Goal: Check status: Check status

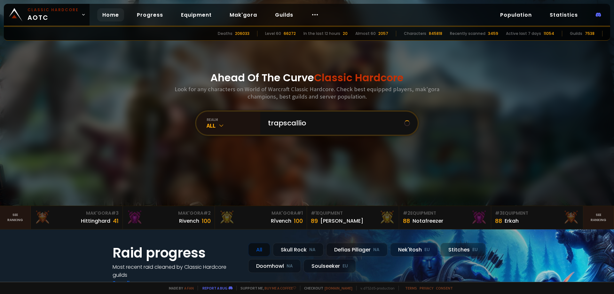
type input "trapscallion"
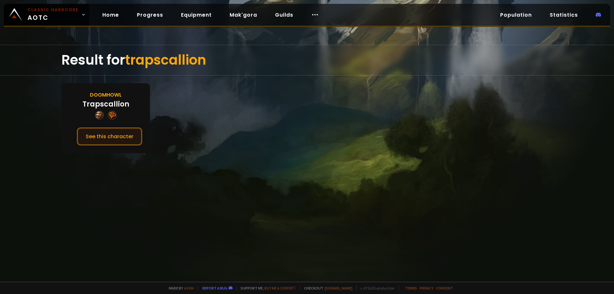
click at [116, 141] on button "See this character" at bounding box center [110, 136] width 66 height 18
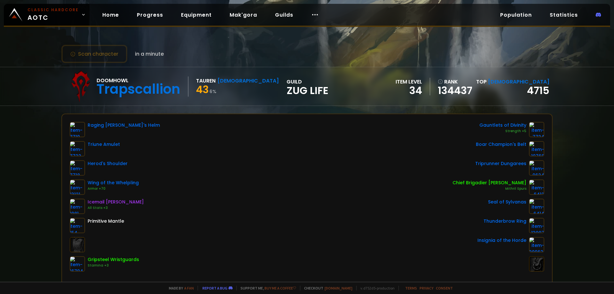
click at [244, 102] on div "Doomhowl Trapscallion Tauren Shaman 43 6 % guild Zug Life" at bounding box center [197, 86] width 264 height 32
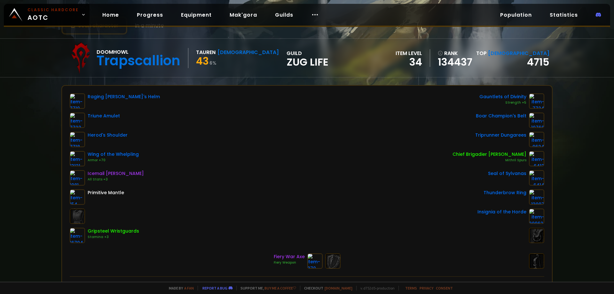
scroll to position [32, 0]
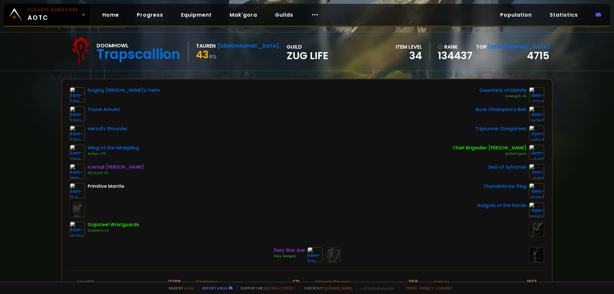
scroll to position [21, 0]
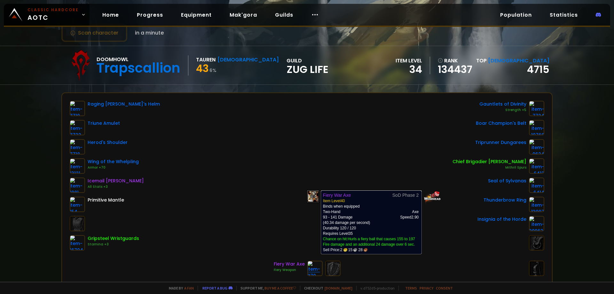
click at [311, 267] on img at bounding box center [314, 268] width 15 height 15
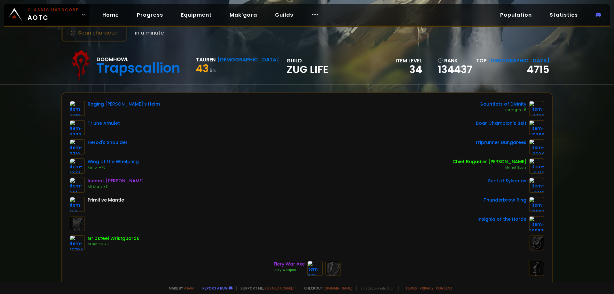
click at [200, 136] on div "Raging Berserker's Helm Triune Amulet Herod's Shoulder Wing of the Whelpling Ar…" at bounding box center [307, 176] width 475 height 150
